Goal: Obtain resource: Download file/media

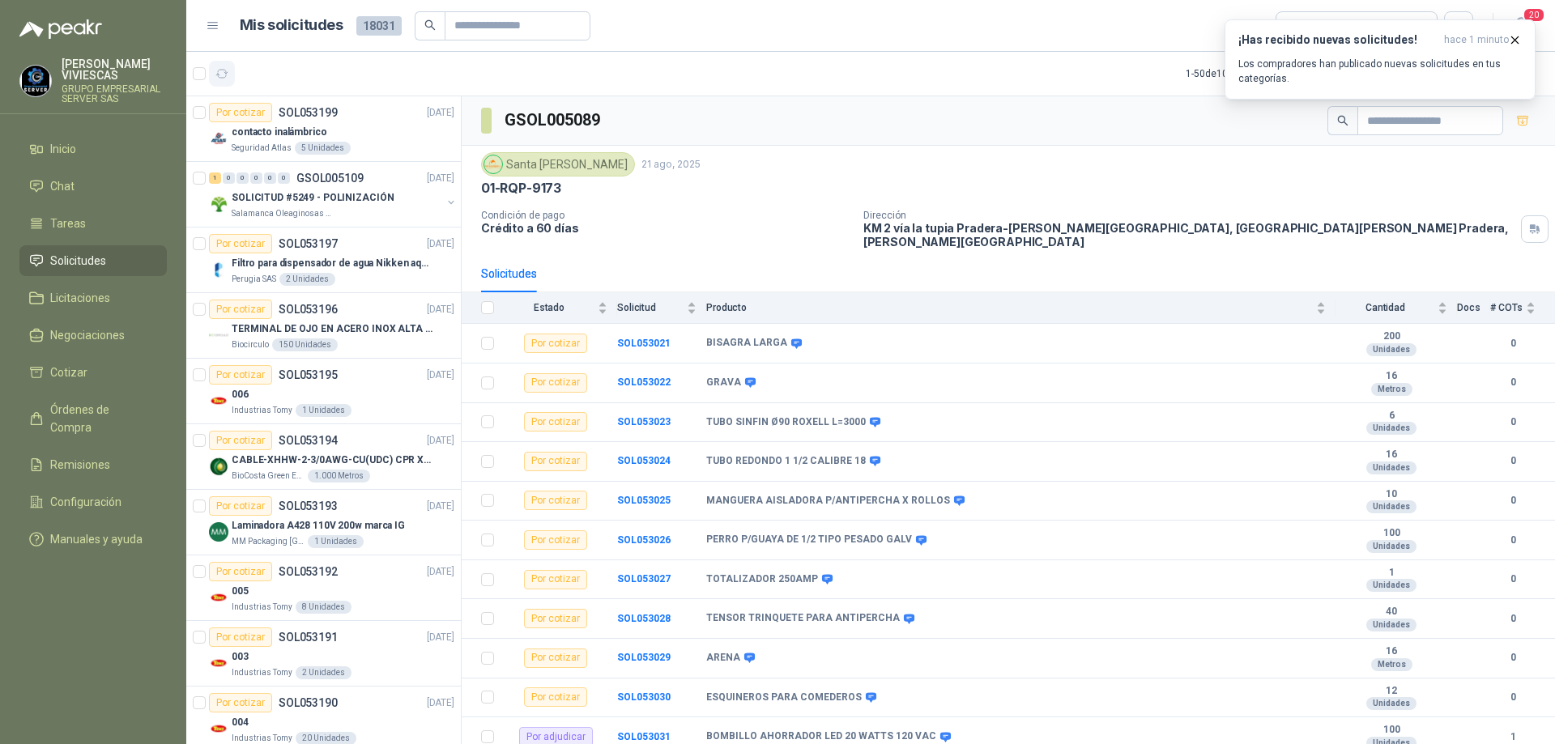
click at [220, 74] on icon "button" at bounding box center [222, 74] width 14 height 14
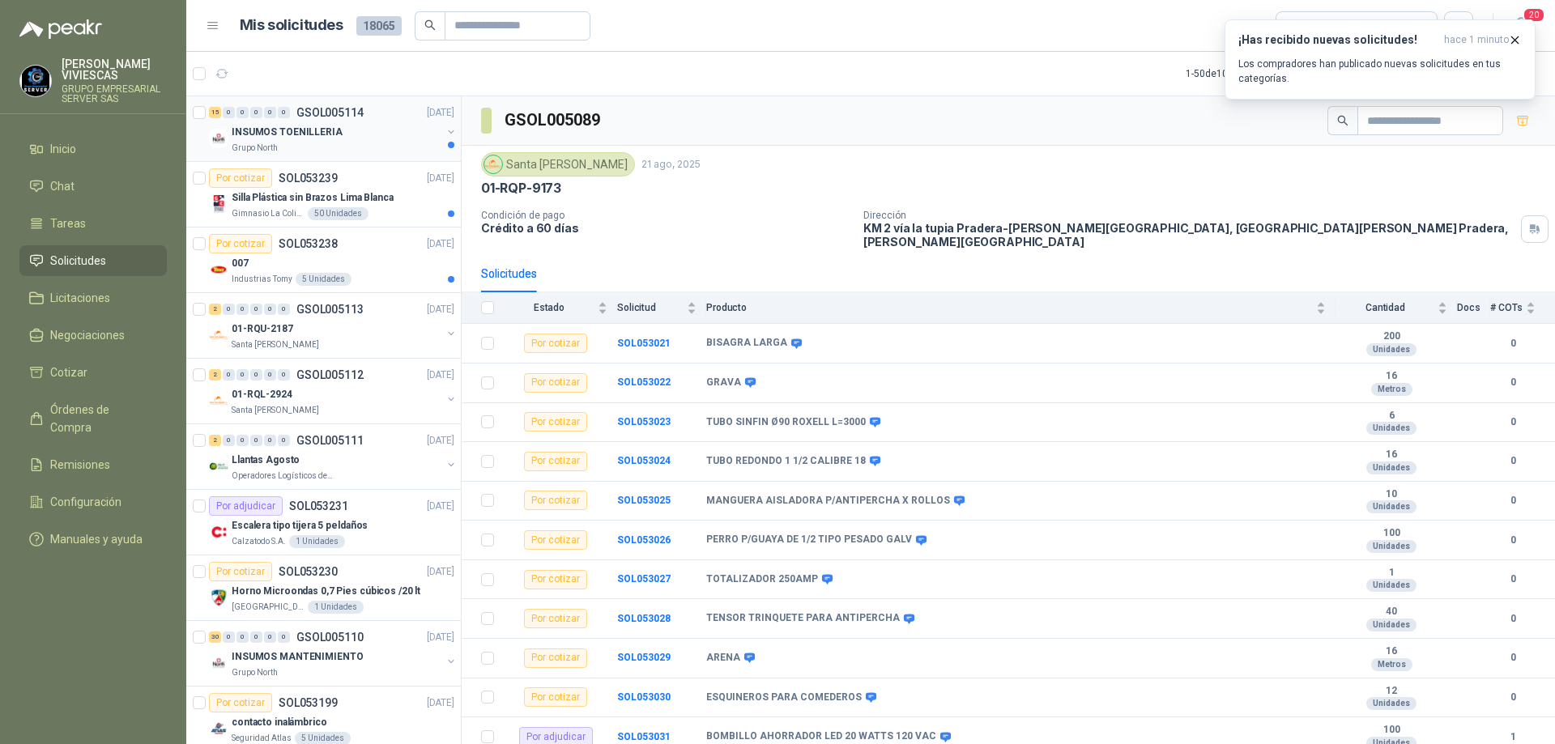
click at [358, 138] on div "INSUMOS TOENILLERIA" at bounding box center [337, 131] width 210 height 19
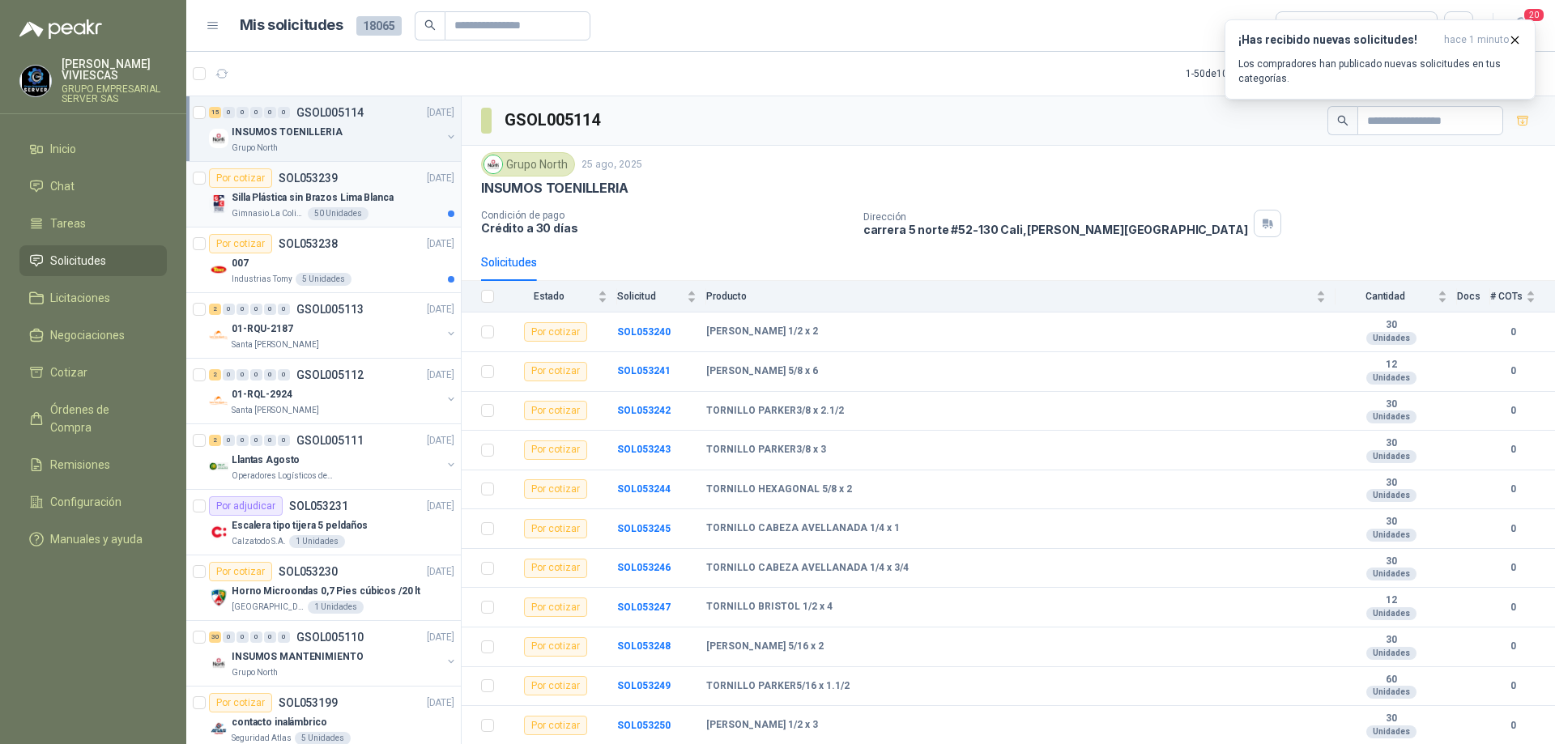
click at [361, 206] on div "Silla Plástica sin Brazos Lima Blanca" at bounding box center [343, 197] width 223 height 19
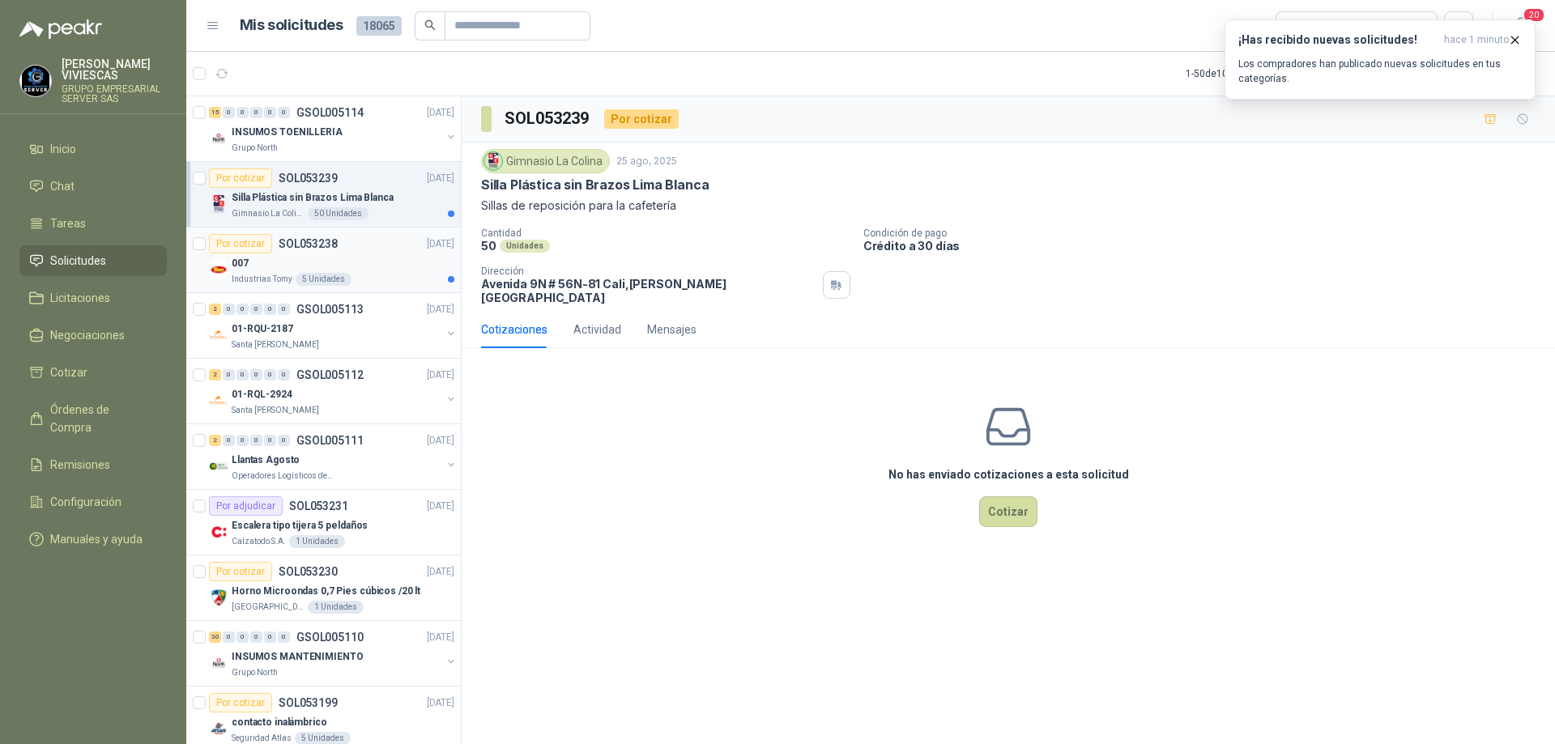
click at [376, 257] on div "007" at bounding box center [343, 263] width 223 height 19
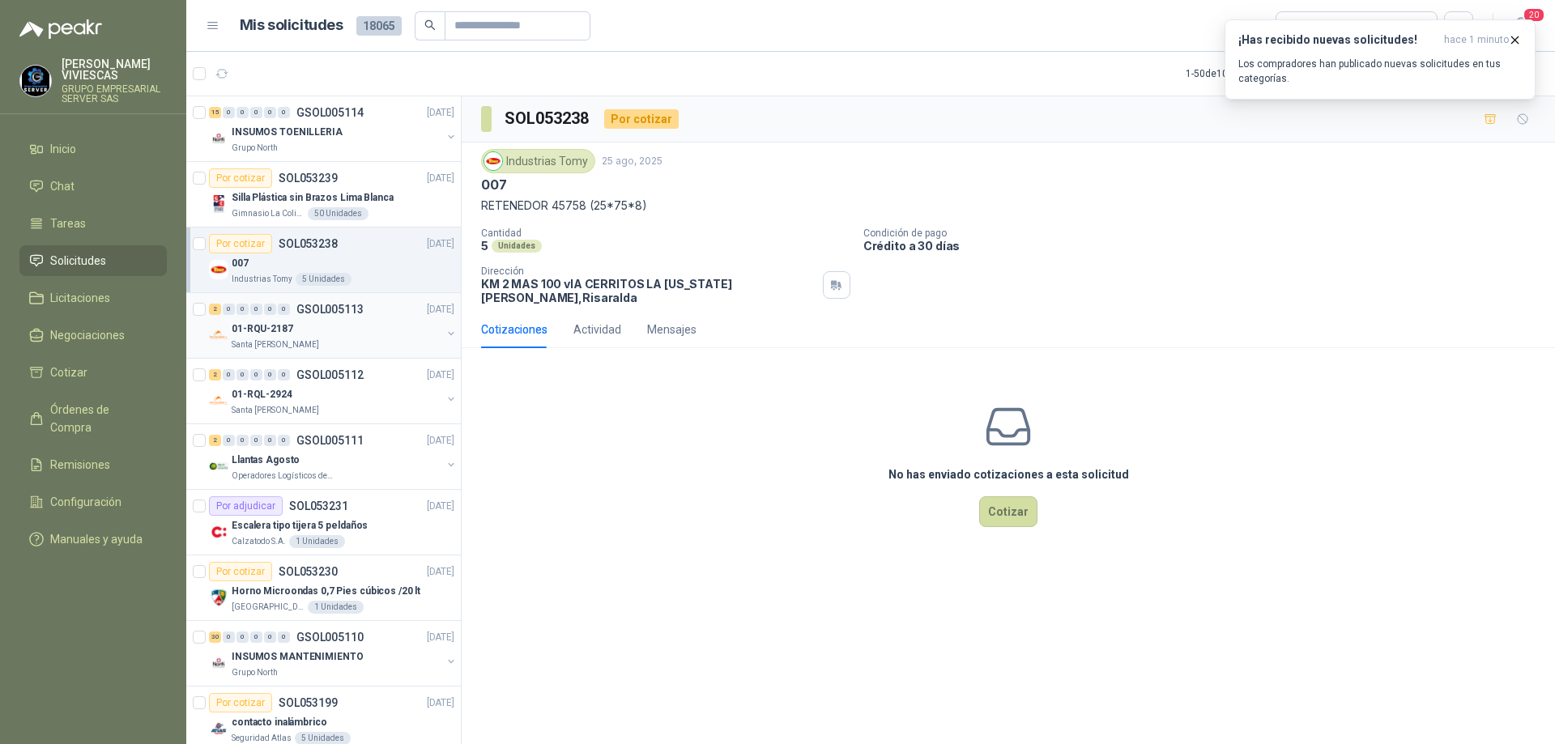
click at [373, 317] on div "2 0 0 0 0 0 GSOL005113 [DATE]" at bounding box center [333, 309] width 249 height 19
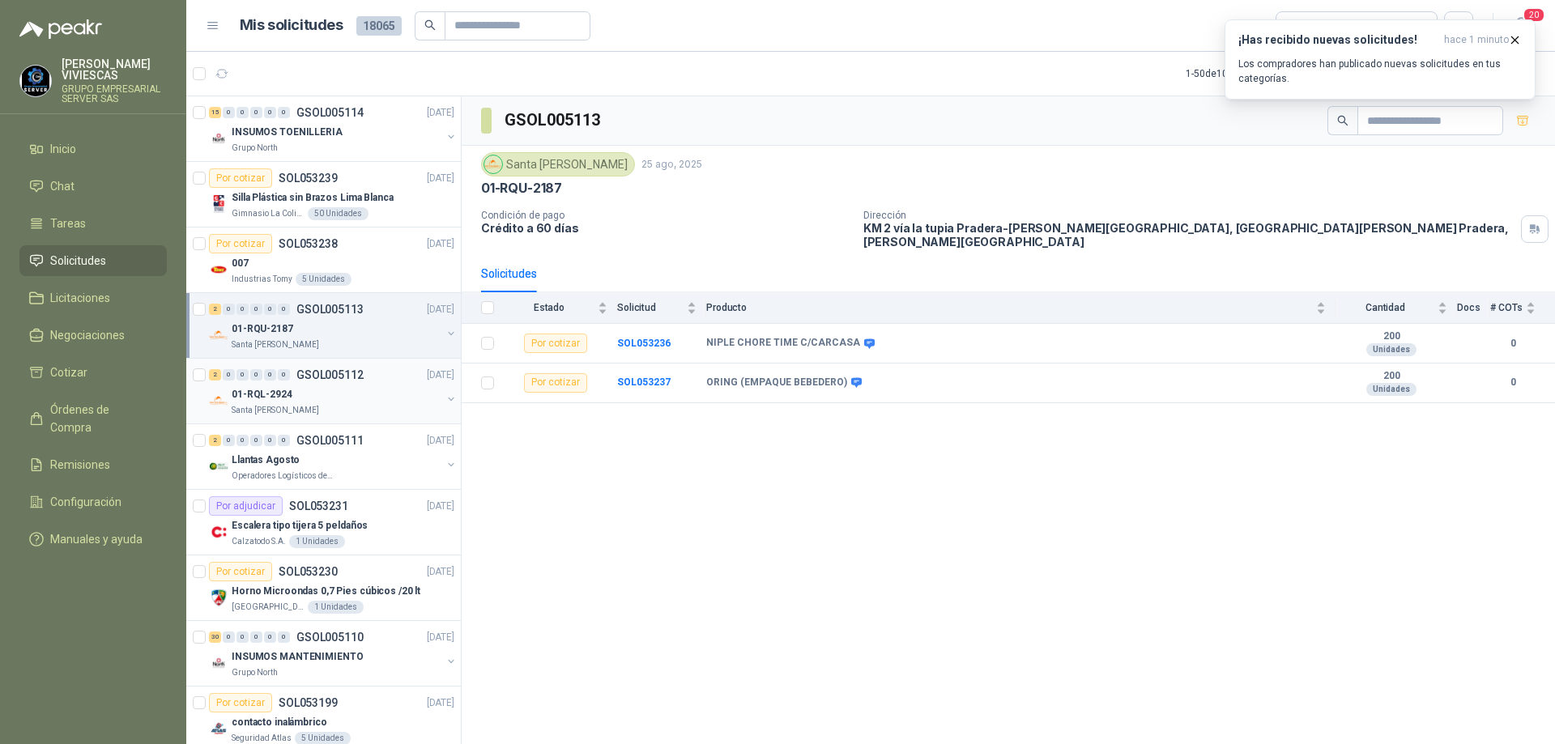
click at [356, 381] on p "GSOL005112" at bounding box center [330, 374] width 67 height 11
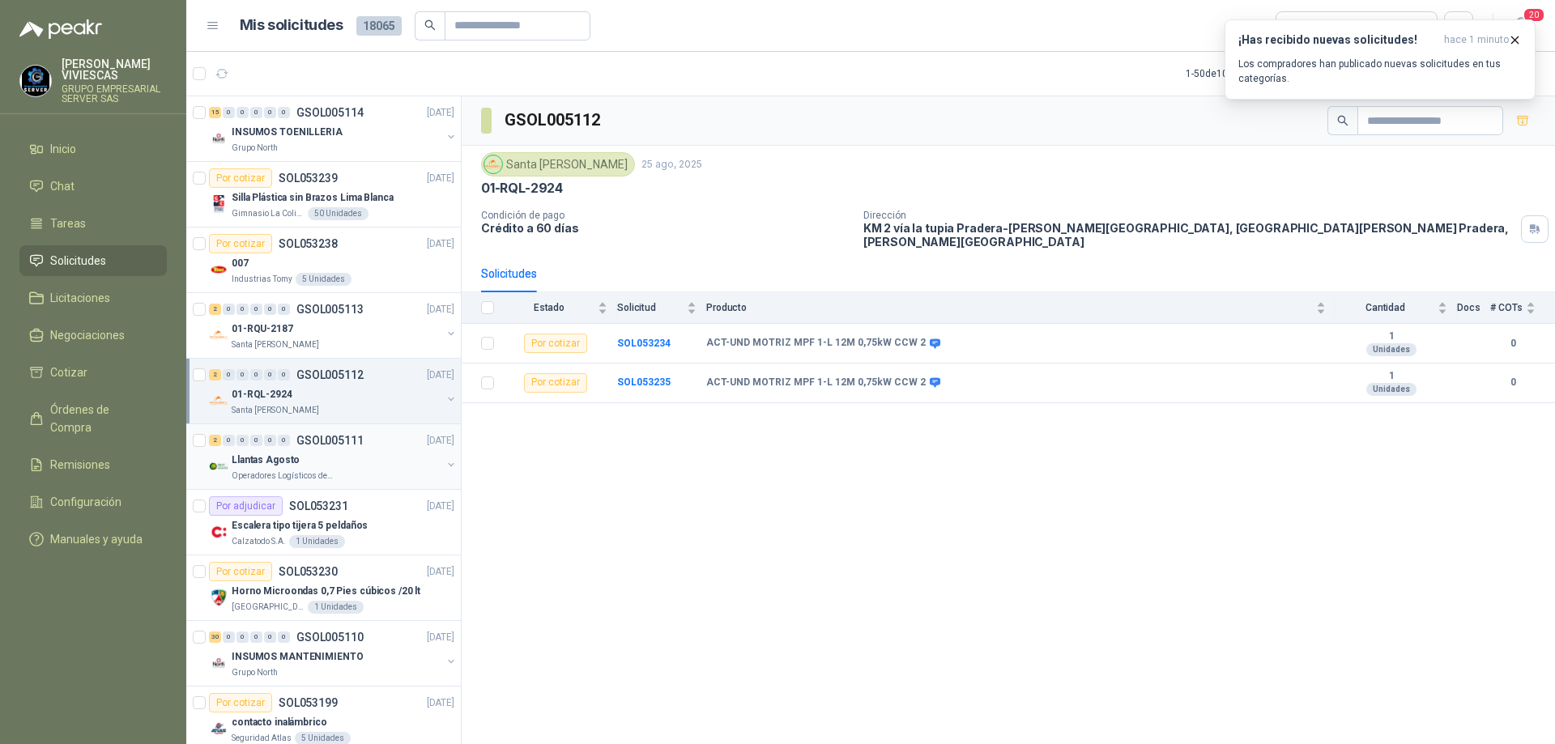
click at [349, 455] on div "Llantas Agosto" at bounding box center [337, 459] width 210 height 19
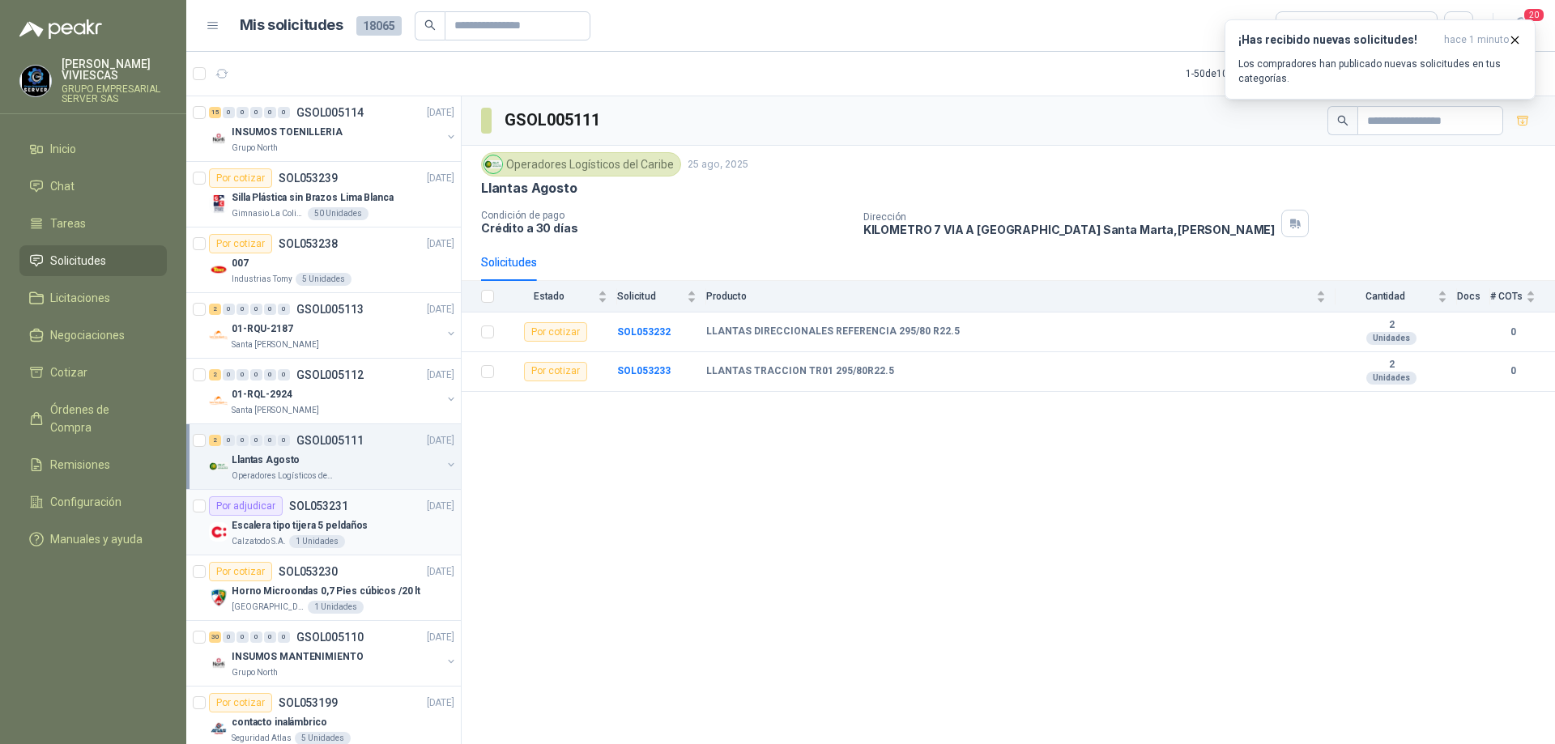
click at [372, 519] on div "Escalera tipo tijera 5 peldaños" at bounding box center [343, 525] width 223 height 19
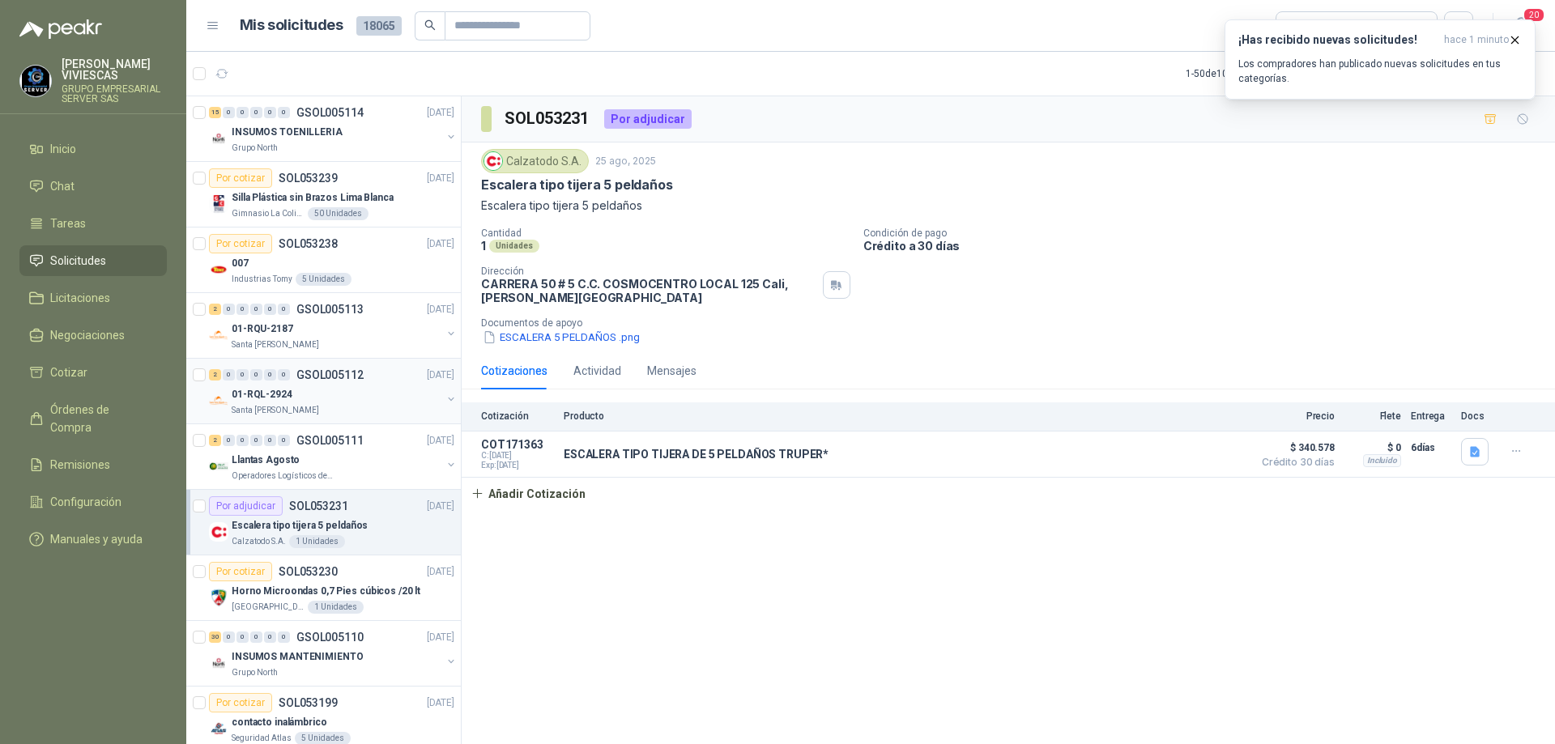
scroll to position [162, 0]
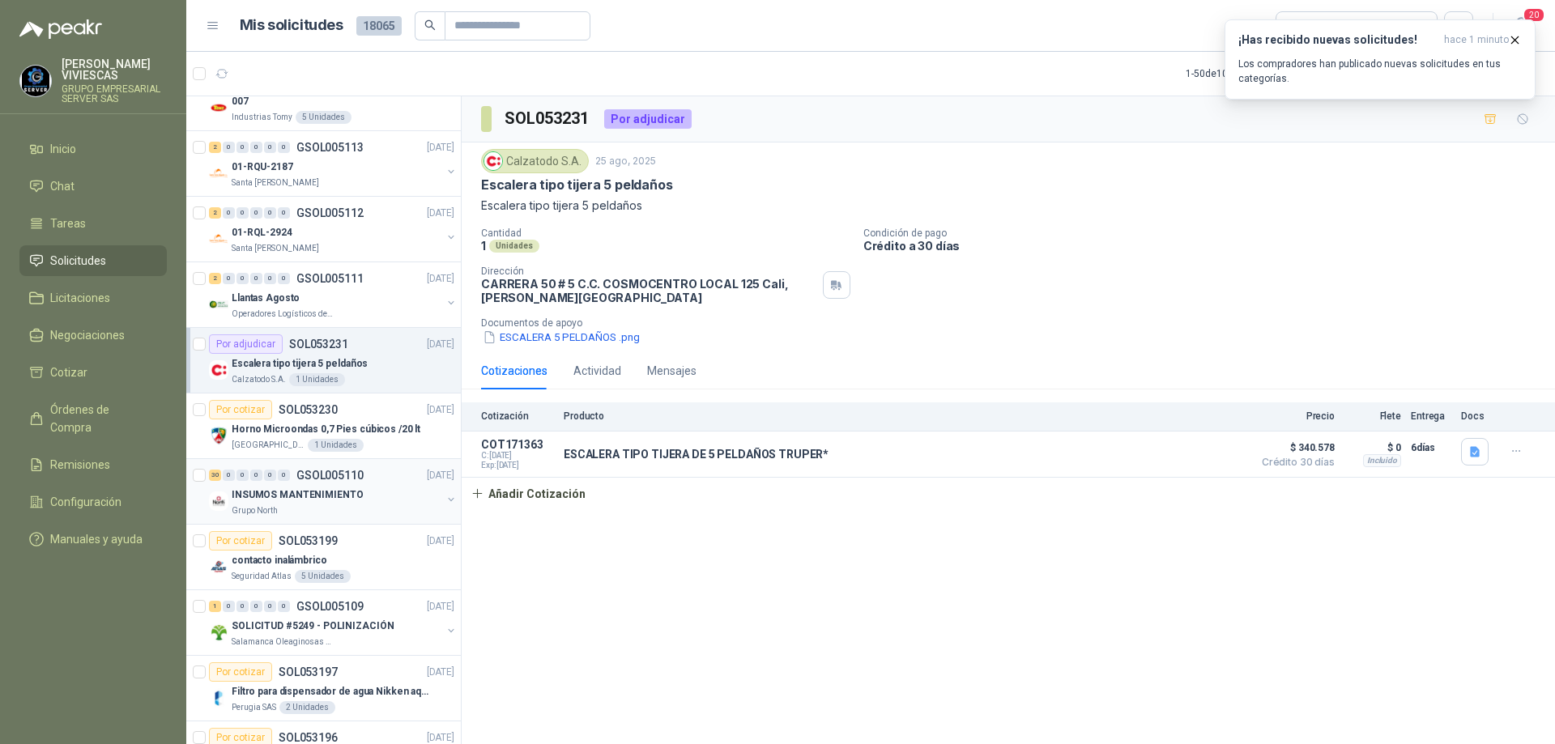
click at [378, 497] on div "INSUMOS MANTENIMIENTO" at bounding box center [337, 494] width 210 height 19
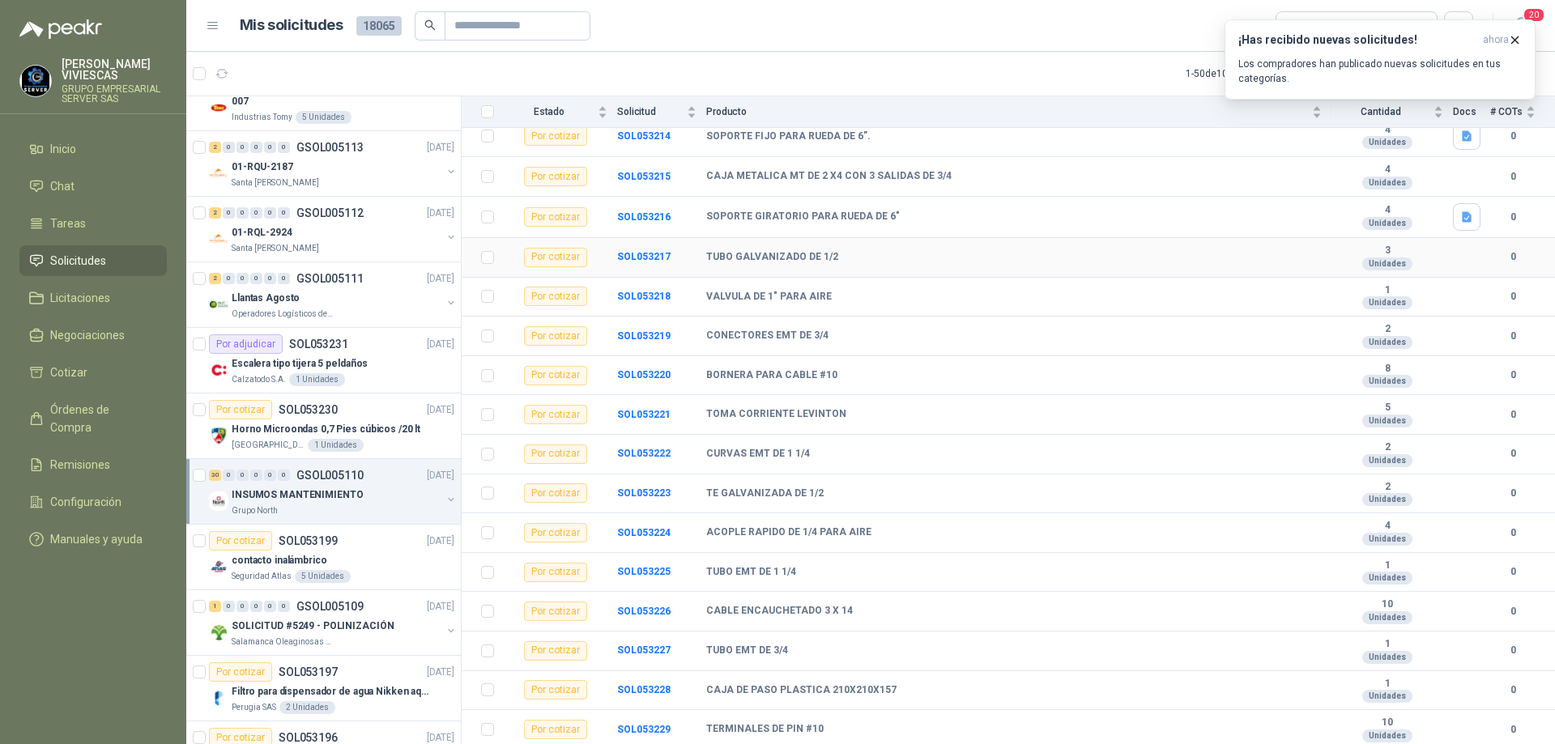
scroll to position [590, 0]
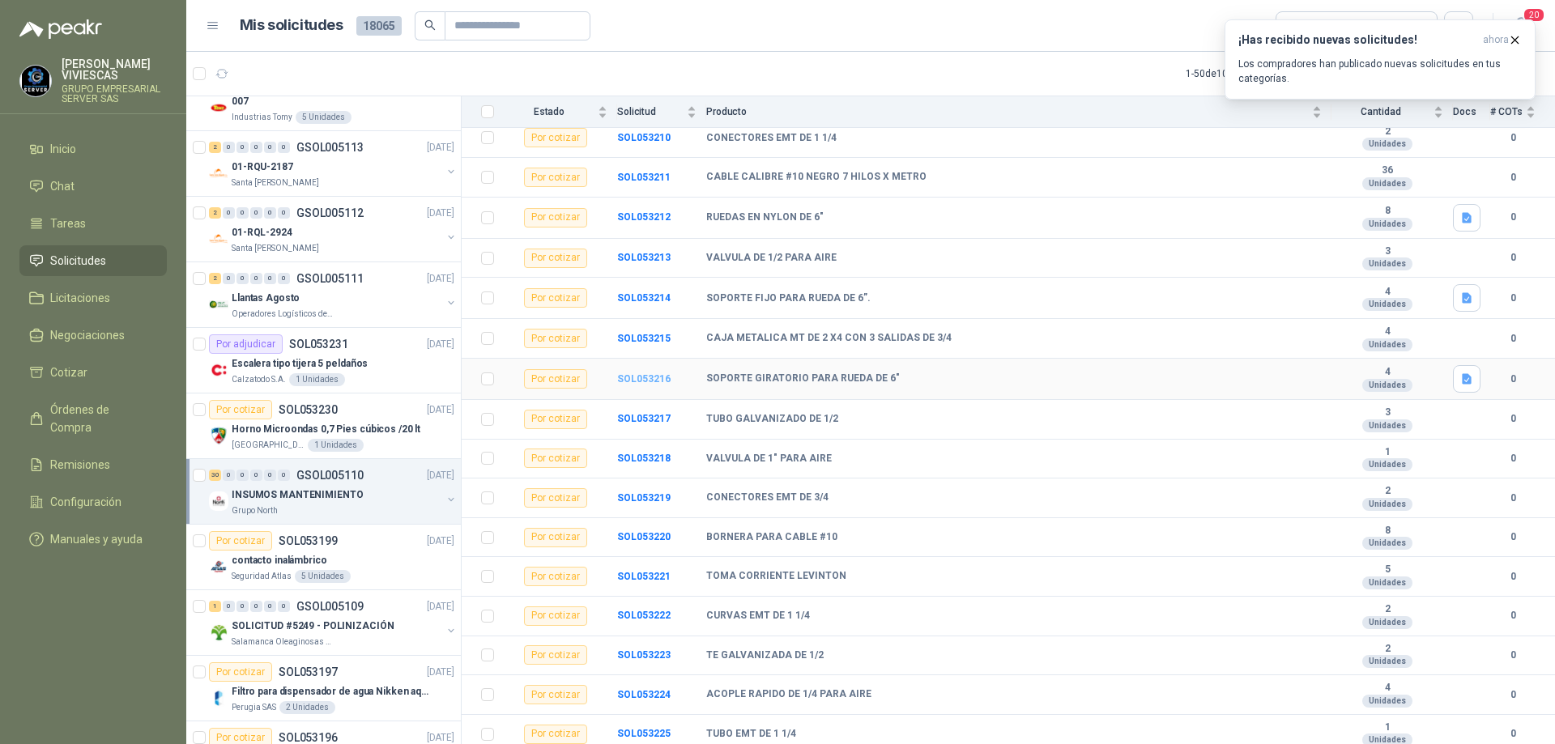
click at [658, 380] on b "SOL053216" at bounding box center [643, 378] width 53 height 11
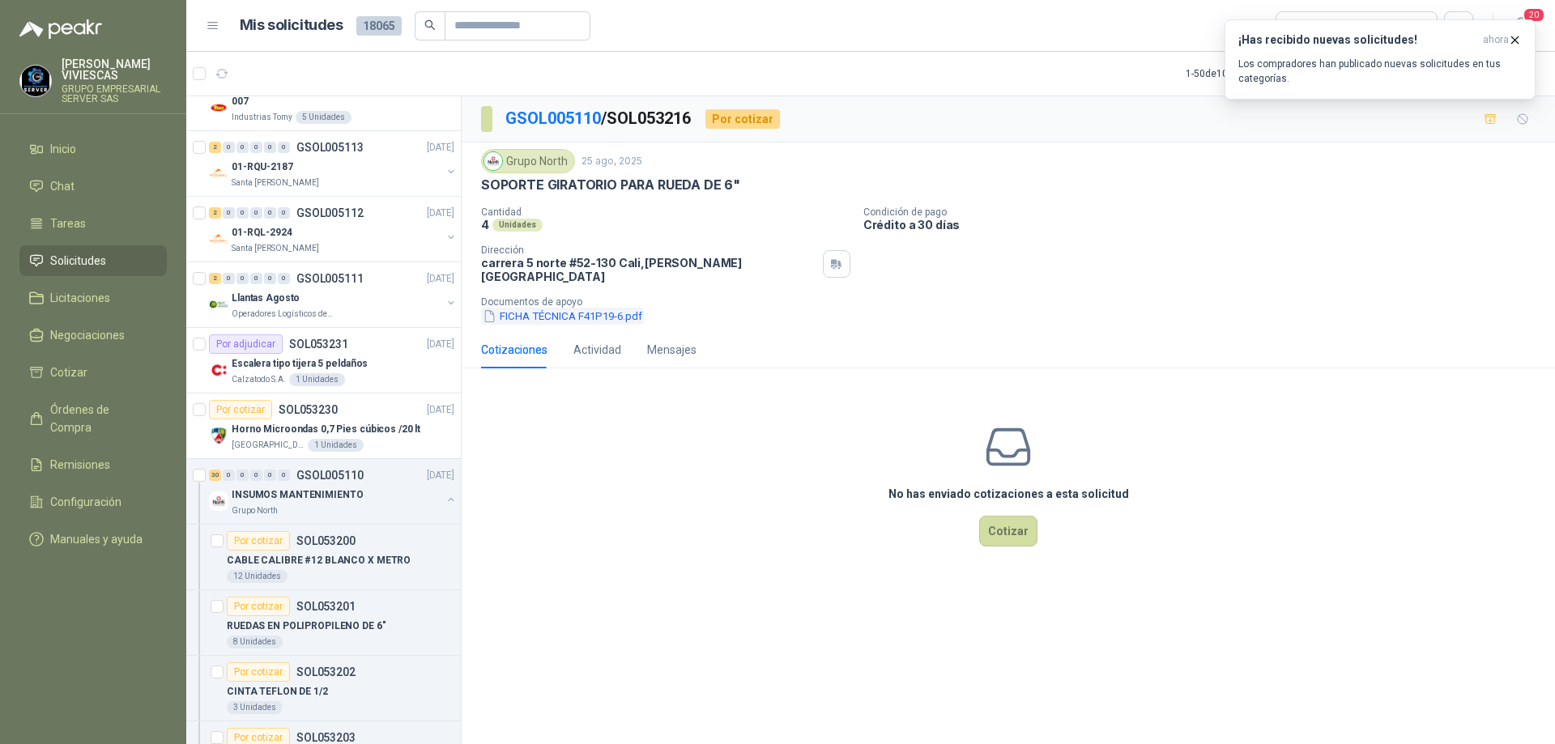
click at [538, 309] on button "FICHA TÉCNICA F41P19-6.pdf" at bounding box center [562, 316] width 163 height 17
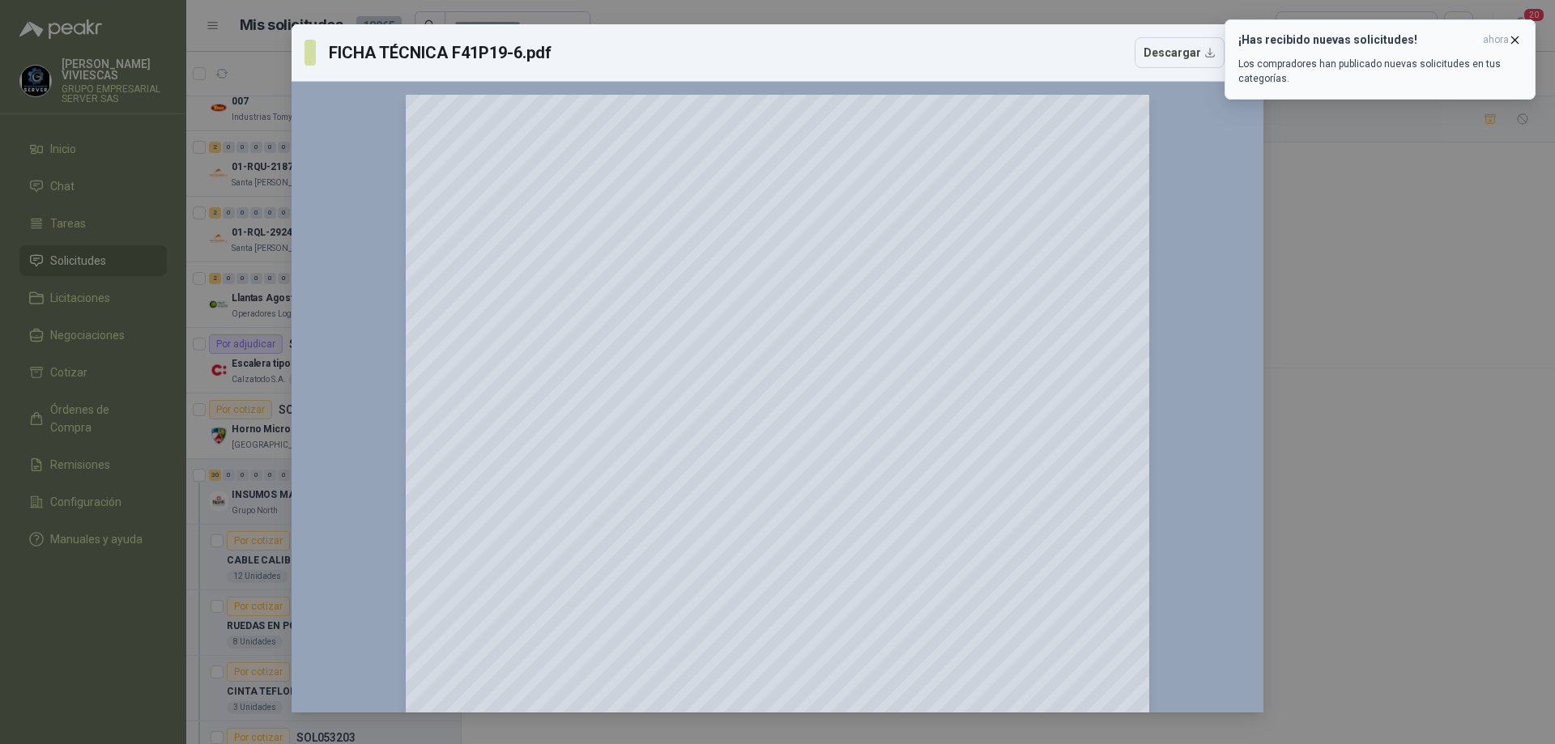
click at [1517, 37] on icon "button" at bounding box center [1515, 40] width 14 height 14
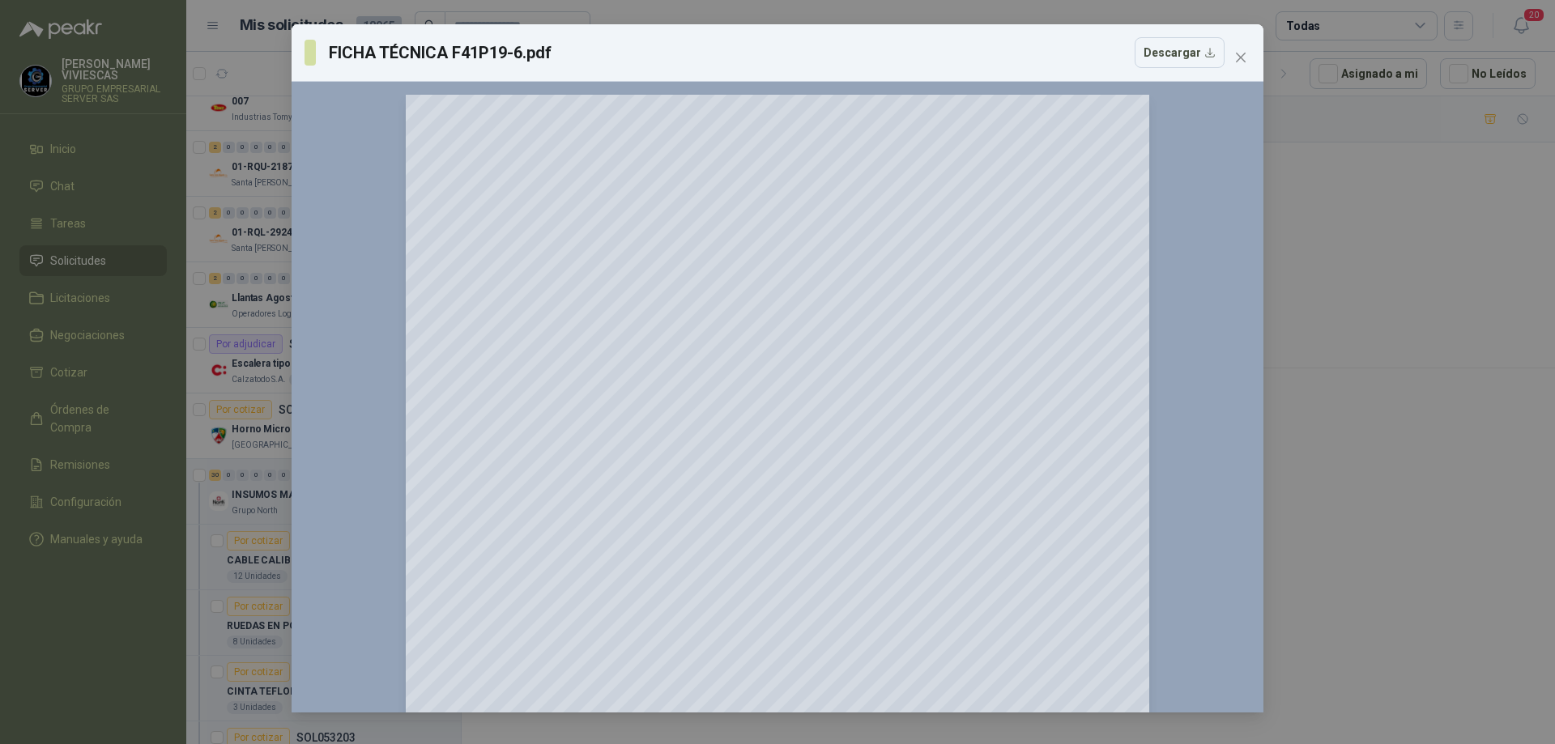
click at [1397, 241] on div "FICHA TÉCNICA F41P19-6.pdf Descargar 150 %" at bounding box center [777, 372] width 1555 height 744
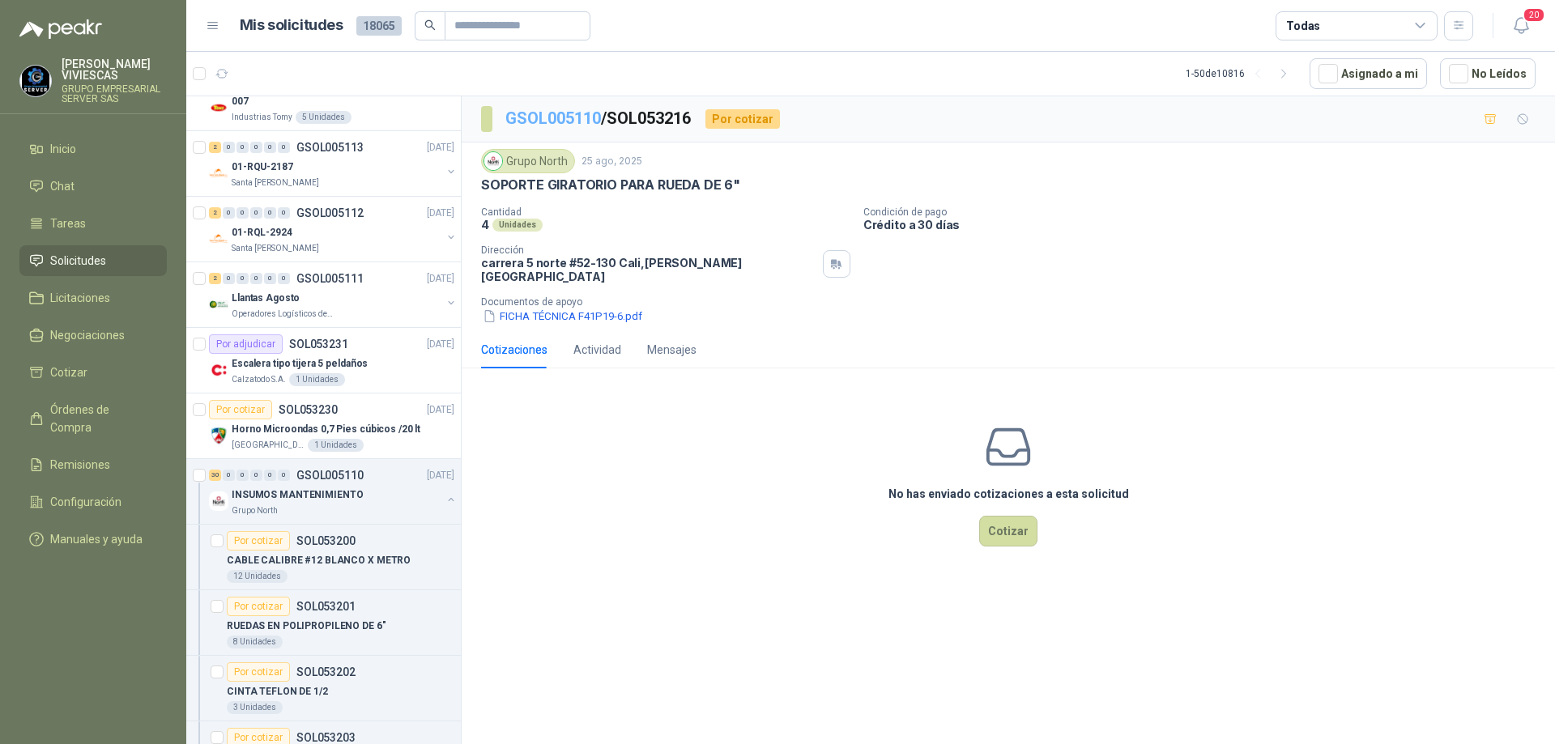
click at [557, 112] on link "GSOL005110" at bounding box center [554, 118] width 96 height 19
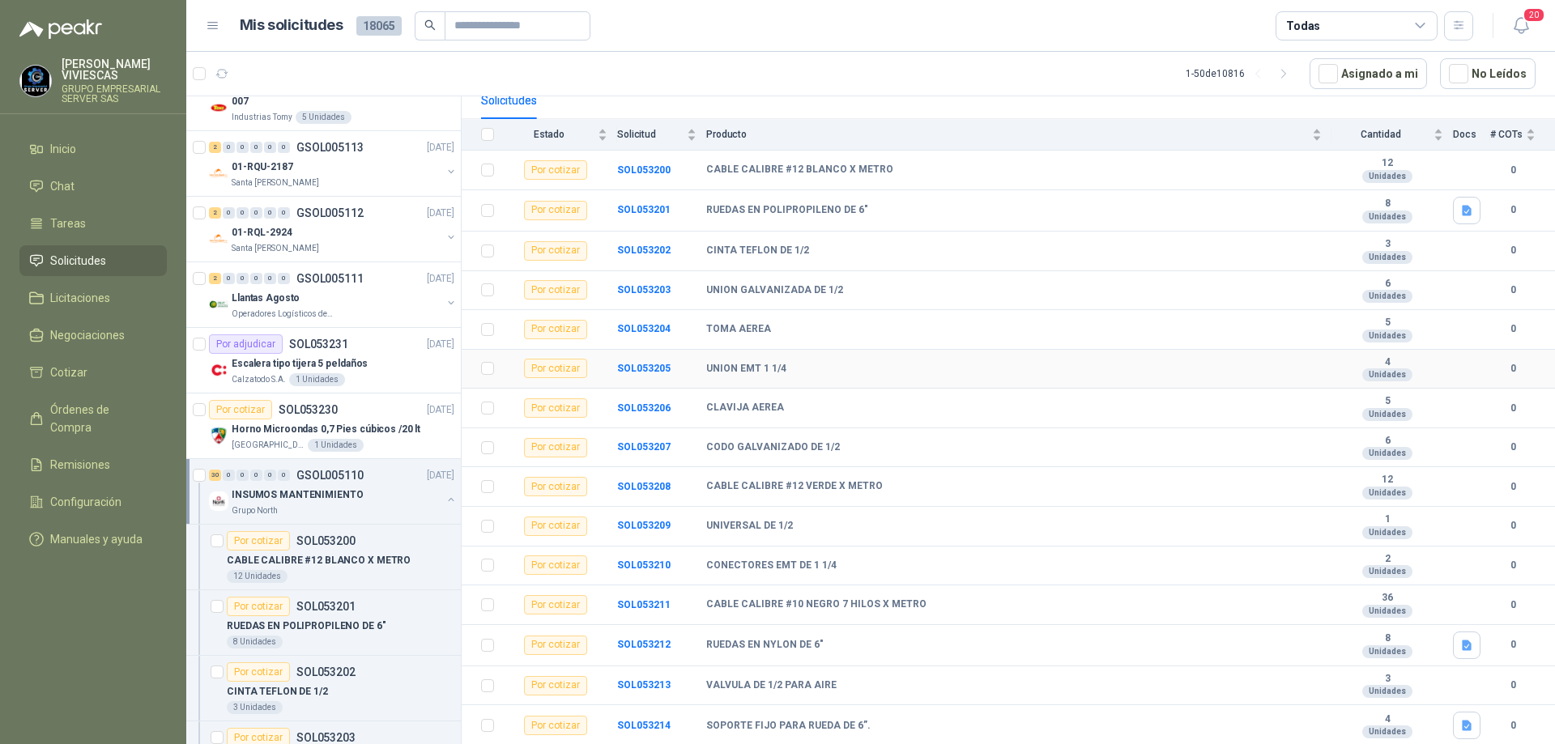
scroll to position [405, 0]
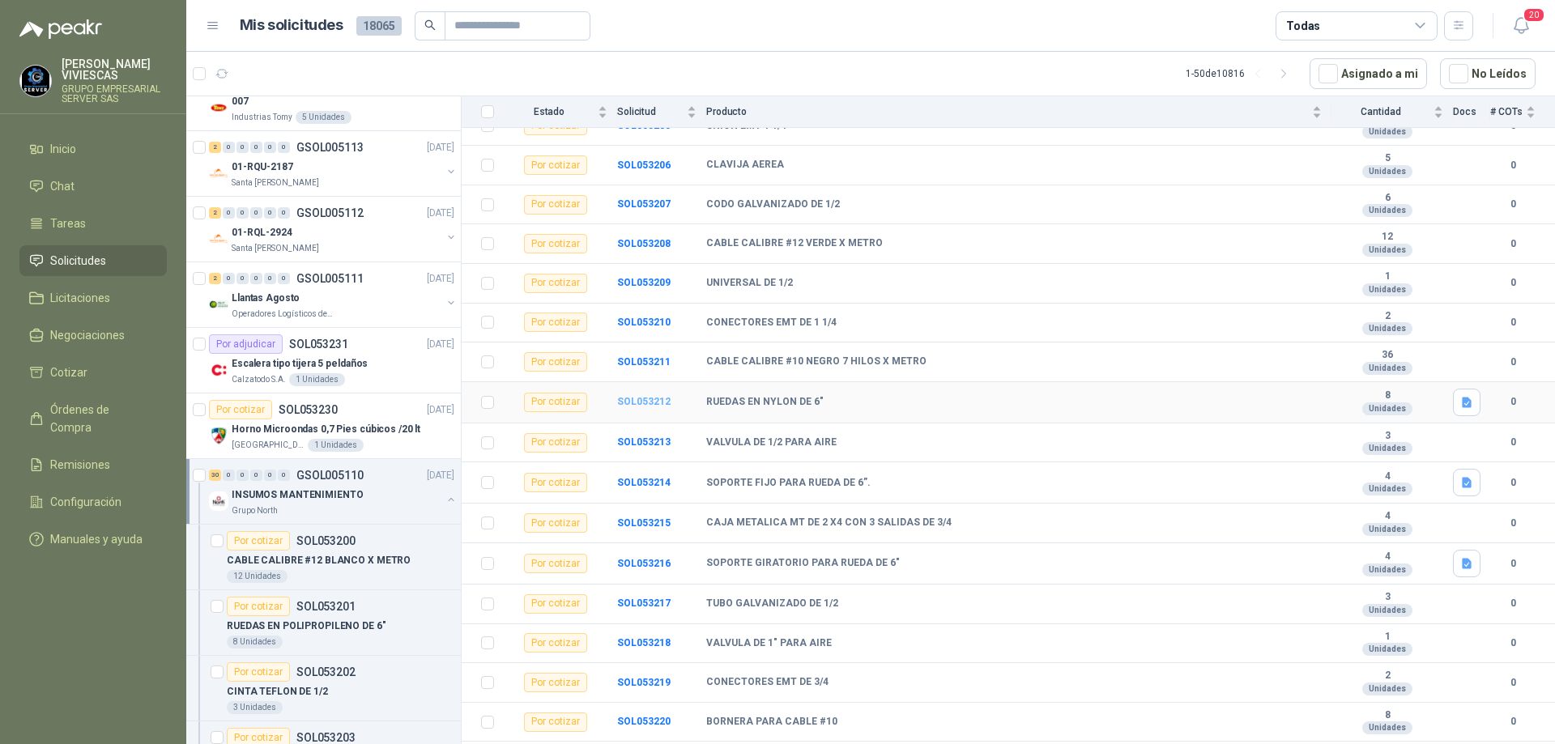
click at [662, 399] on b "SOL053212" at bounding box center [643, 401] width 53 height 11
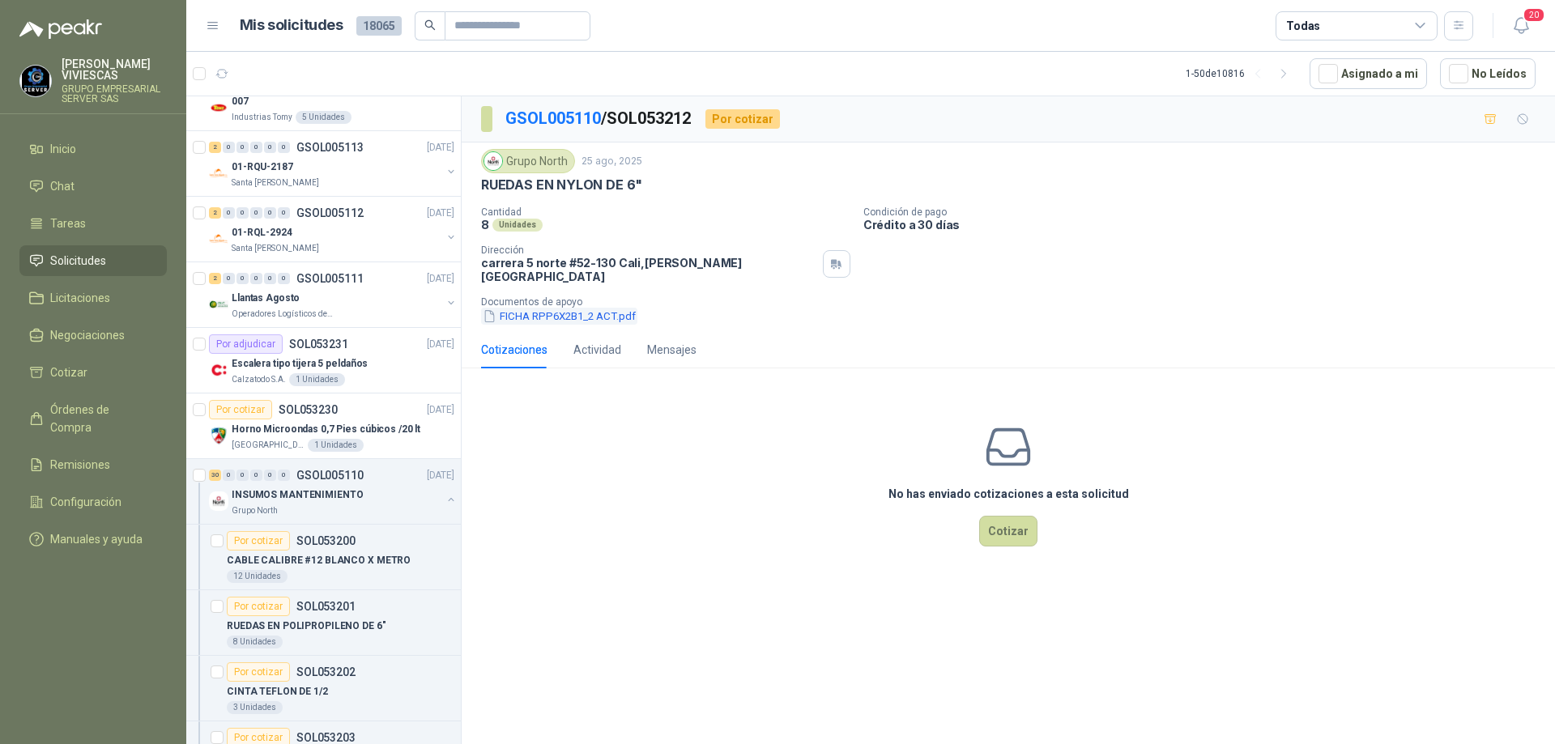
click at [579, 308] on button "FICHA RPP6X2B1_2 ACT.pdf" at bounding box center [559, 316] width 156 height 17
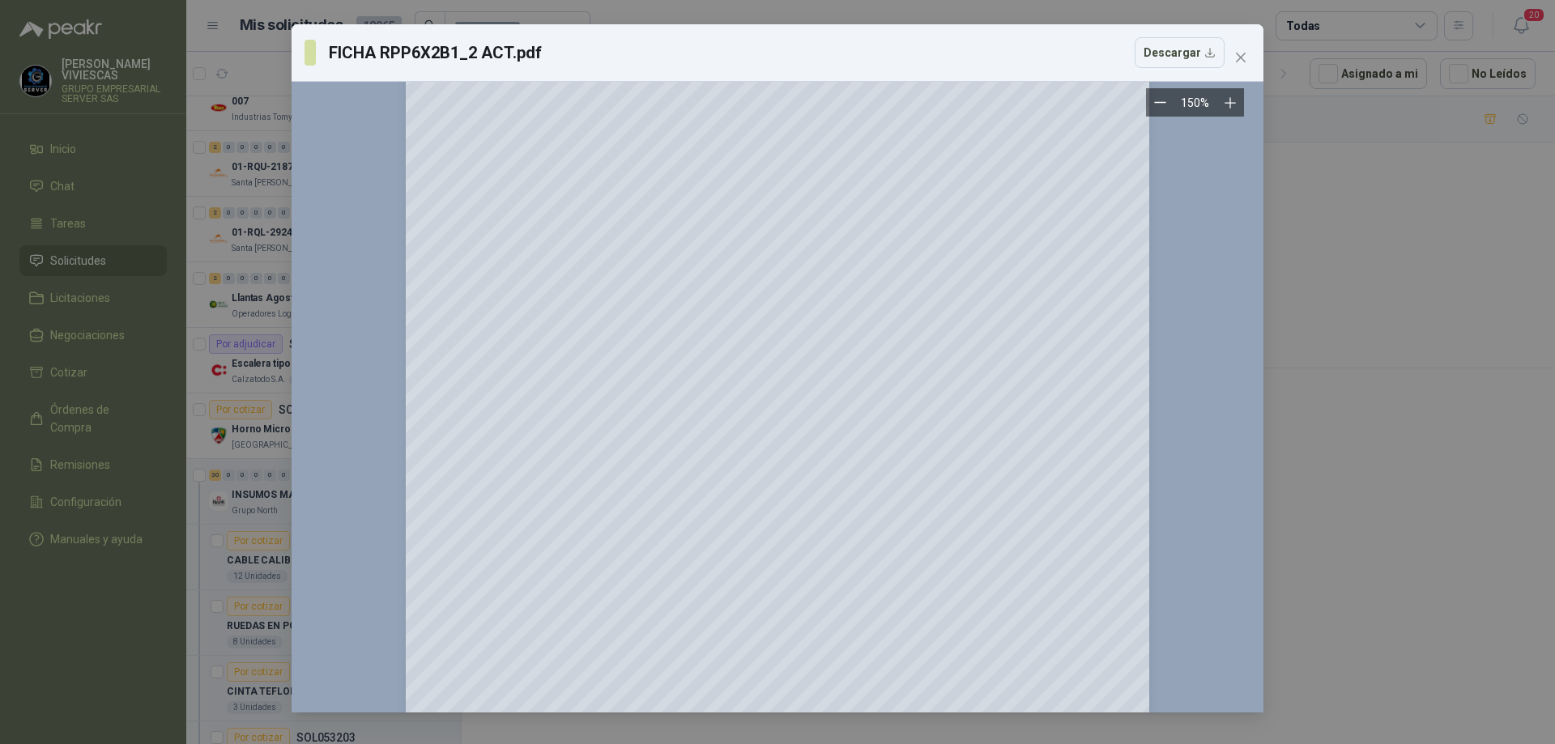
scroll to position [131, 0]
click at [1248, 54] on span "Close" at bounding box center [1241, 57] width 26 height 13
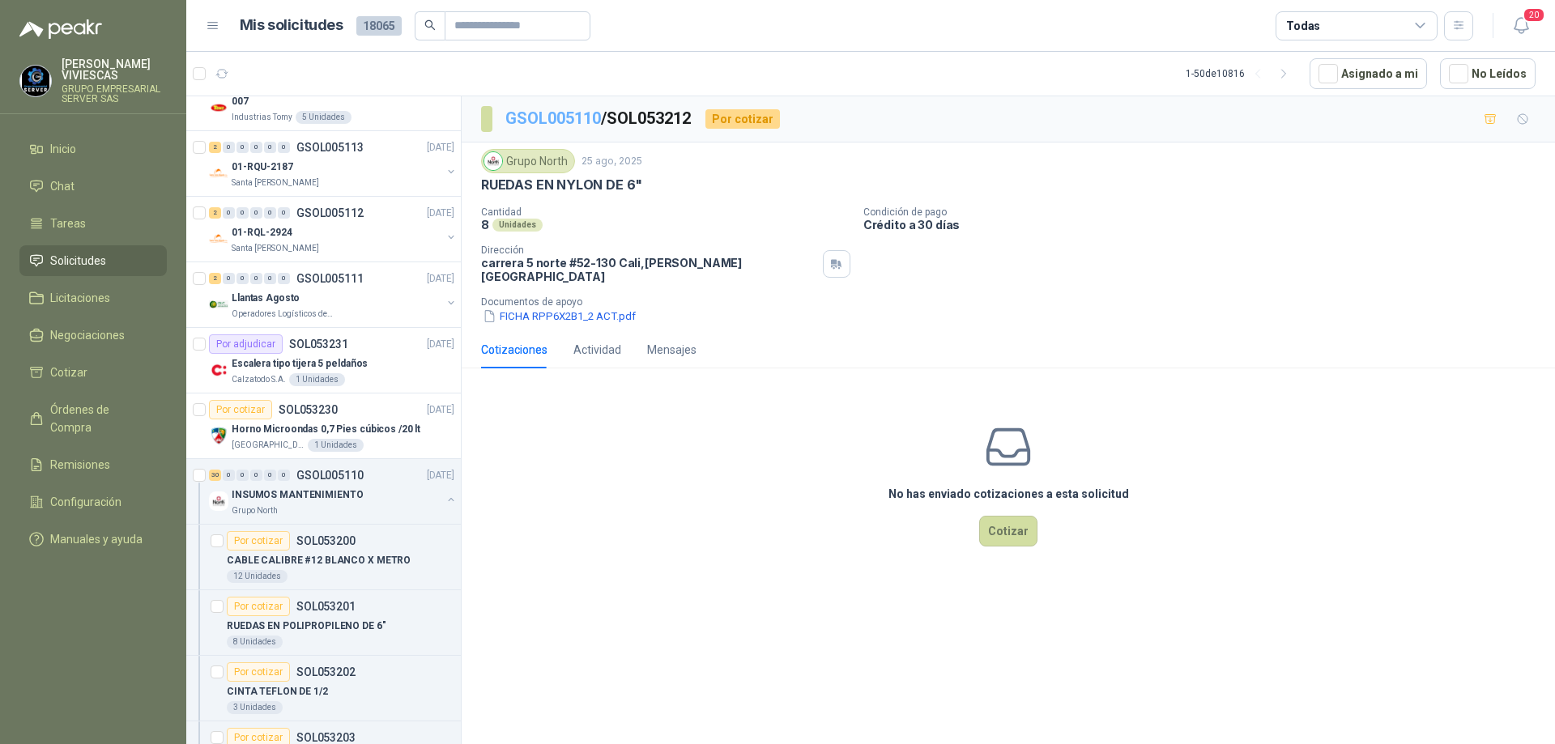
click at [570, 113] on link "GSOL005110" at bounding box center [554, 118] width 96 height 19
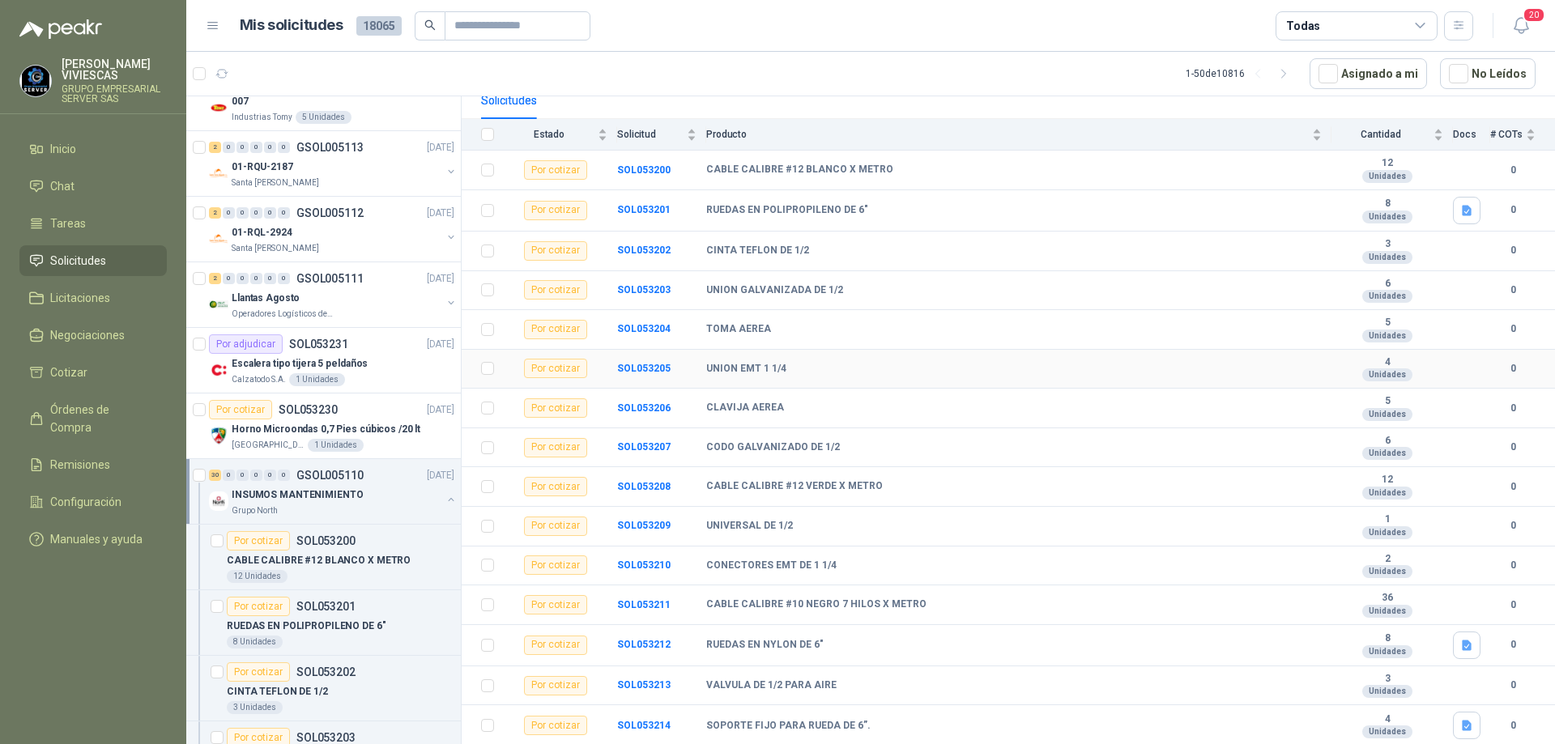
scroll to position [486, 0]
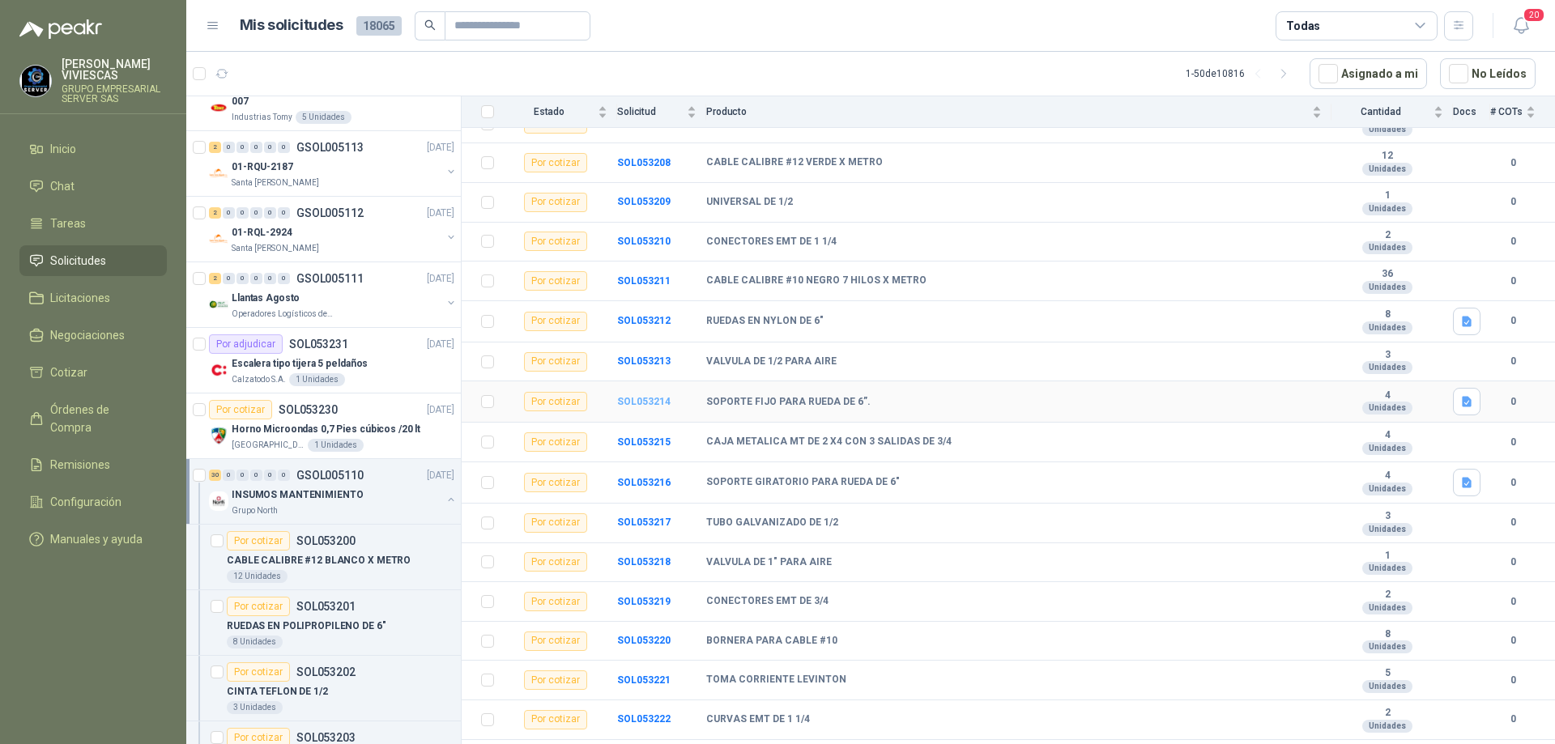
click at [658, 399] on b "SOL053214" at bounding box center [643, 401] width 53 height 11
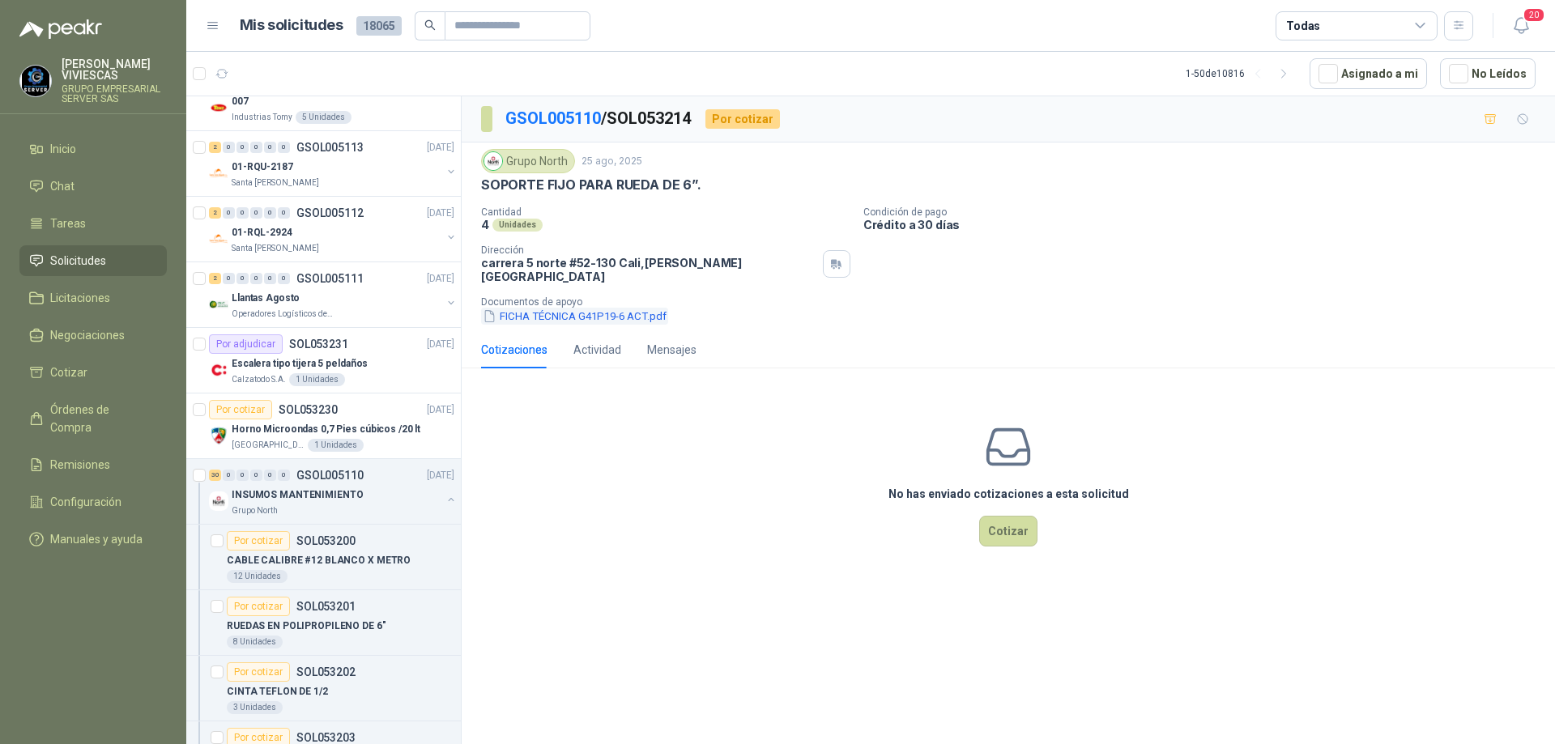
click at [517, 308] on button "FICHA TÉCNICA G41P19-6 ACT.pdf" at bounding box center [574, 316] width 187 height 17
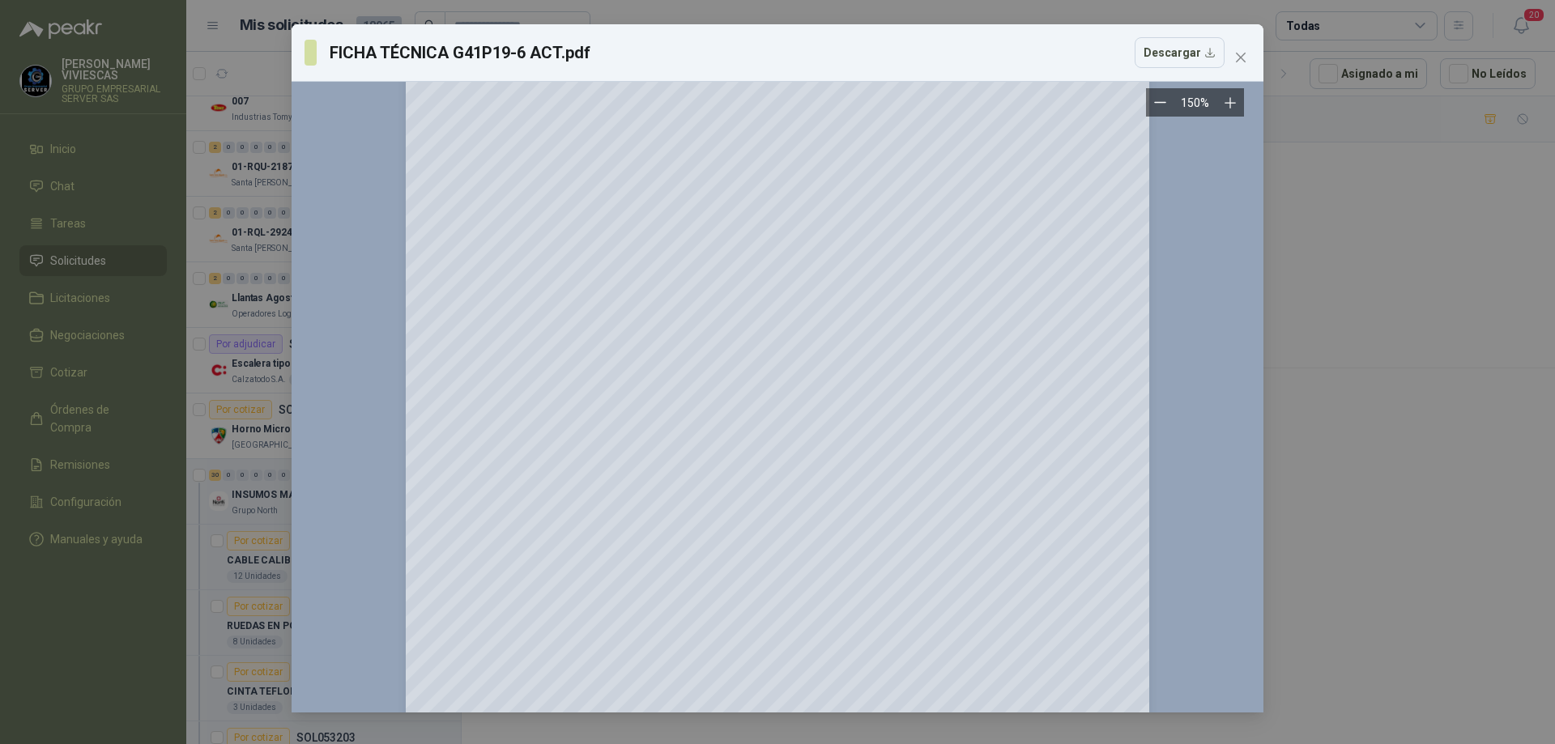
scroll to position [124, 0]
click at [1244, 49] on button "Close" at bounding box center [1241, 58] width 26 height 26
